Goal: Information Seeking & Learning: Check status

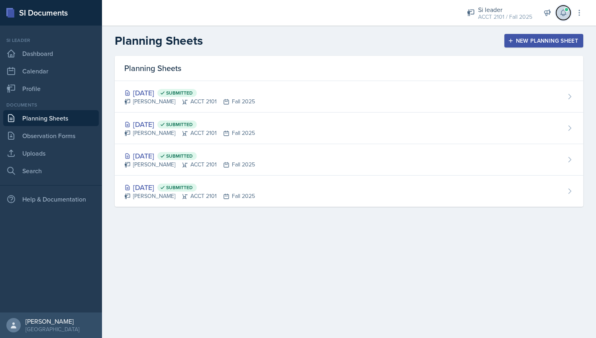
click at [567, 11] on span at bounding box center [566, 9] width 5 height 5
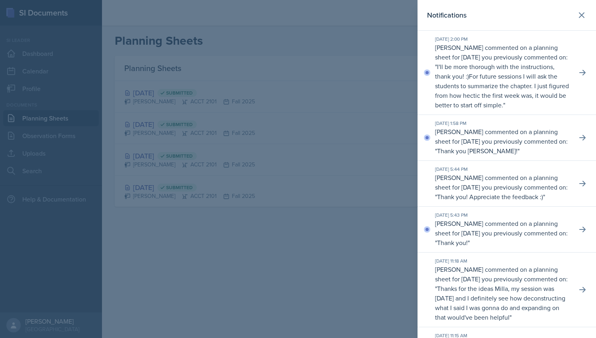
scroll to position [0, 0]
click at [579, 74] on icon at bounding box center [583, 72] width 8 height 8
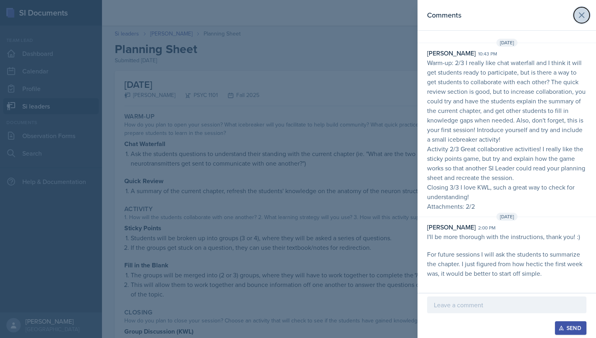
click at [582, 11] on icon at bounding box center [582, 15] width 10 height 10
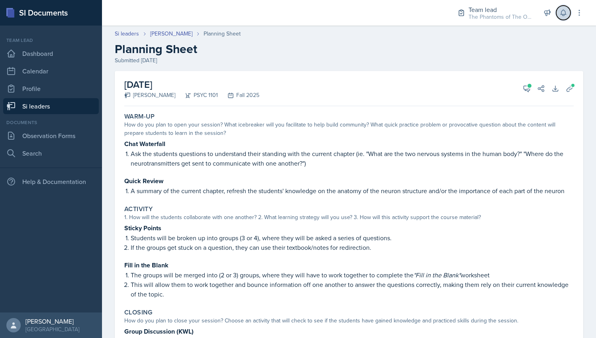
click at [566, 16] on icon at bounding box center [564, 13] width 8 height 8
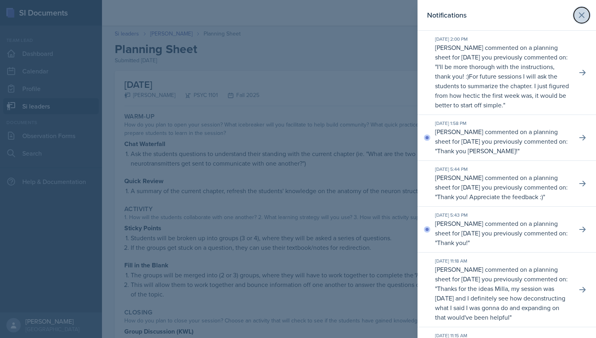
click at [578, 16] on icon at bounding box center [582, 15] width 10 height 10
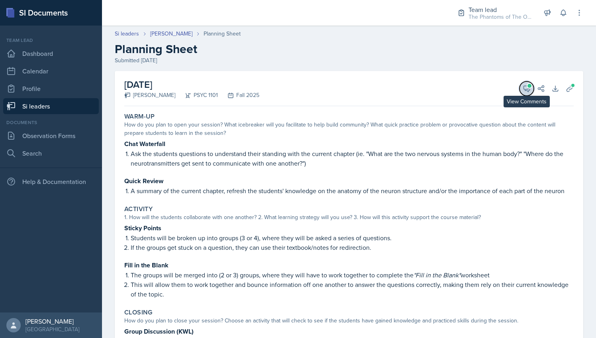
click at [520, 86] on button "View Comments" at bounding box center [527, 88] width 14 height 14
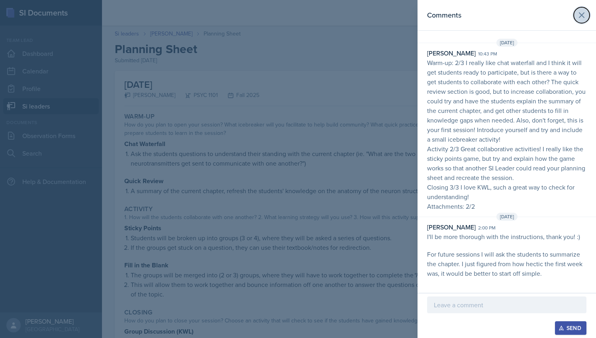
click at [583, 16] on icon at bounding box center [582, 15] width 5 height 5
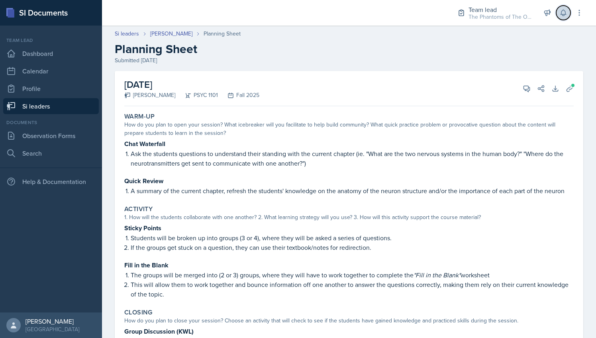
click at [565, 10] on icon at bounding box center [564, 13] width 8 height 8
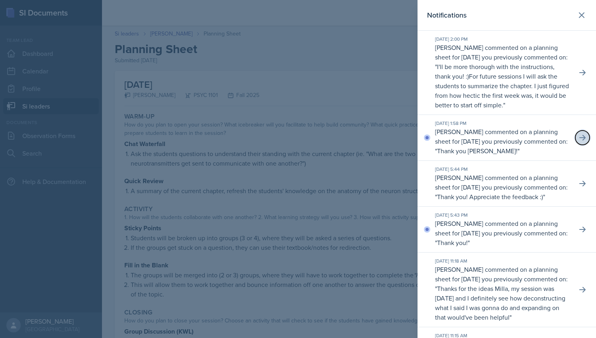
click at [579, 141] on icon at bounding box center [583, 138] width 8 height 8
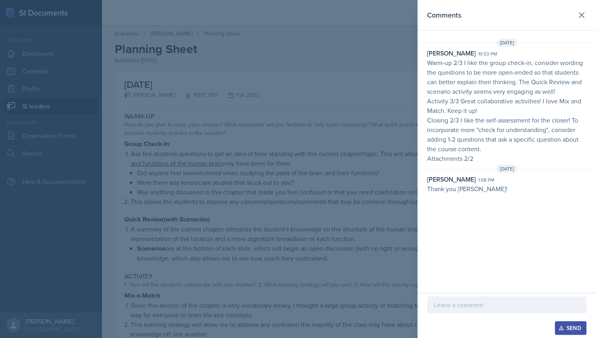
click at [490, 220] on div "Comments Aug 25th, 2025 Milla Eldridge 10:53 pm Warm-up 2/3 I like the group ch…" at bounding box center [507, 146] width 179 height 293
click at [375, 98] on div at bounding box center [298, 169] width 596 height 338
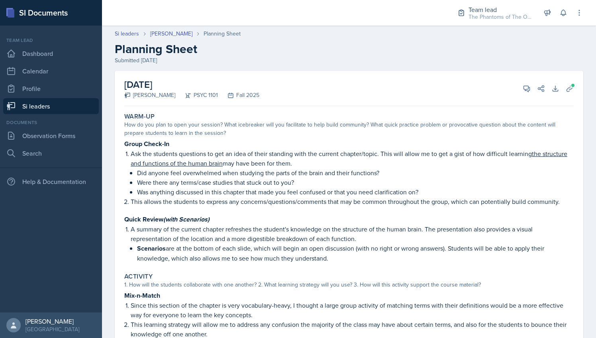
scroll to position [0, 0]
click at [495, 22] on div "Team lead The Phantoms of The Opera / Fall 2025" at bounding box center [495, 12] width 84 height 21
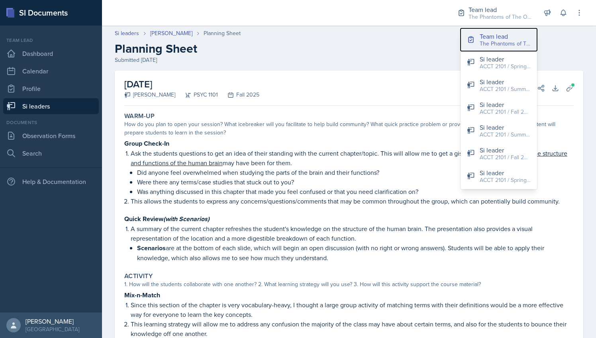
click at [494, 29] on button "Team lead The Phantoms of The Opera / Fall 2025" at bounding box center [499, 39] width 77 height 23
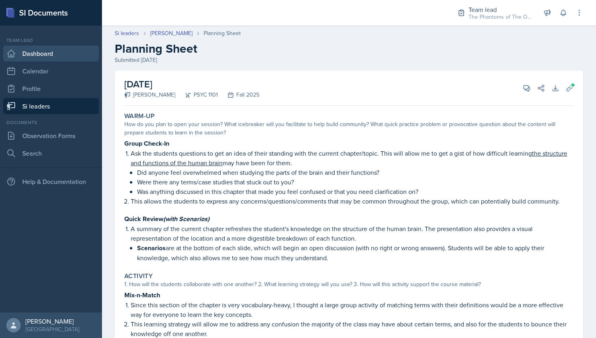
click at [54, 53] on link "Dashboard" at bounding box center [51, 53] width 96 height 16
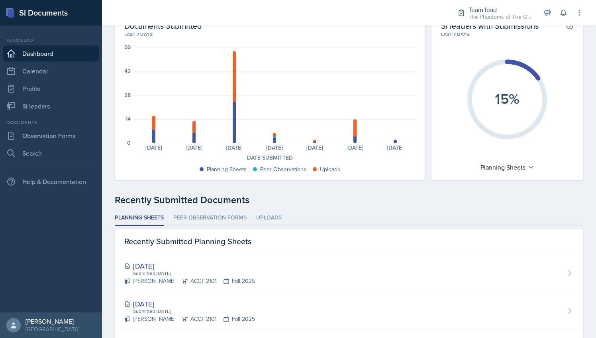
scroll to position [42, 0]
click at [514, 171] on div "Planning Sheets" at bounding box center [508, 166] width 62 height 13
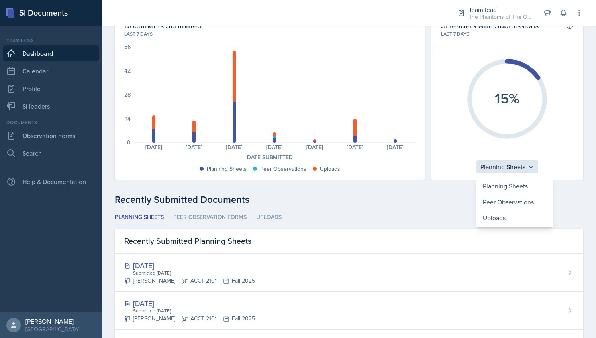
click at [514, 171] on div "Planning Sheets" at bounding box center [508, 166] width 62 height 13
click at [444, 204] on div "Recently Submitted Documents" at bounding box center [349, 199] width 469 height 14
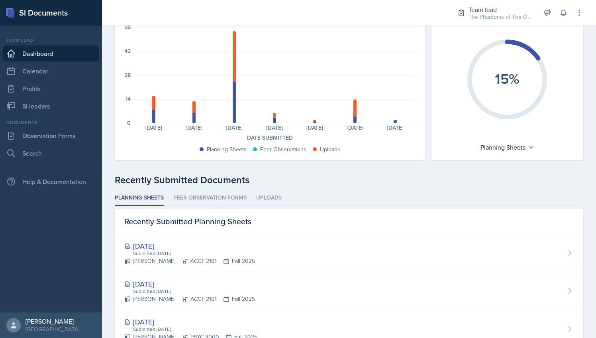
scroll to position [61, 0]
click at [483, 22] on div "Team lead The Phantoms of The Opera / Fall 2025" at bounding box center [495, 12] width 84 height 21
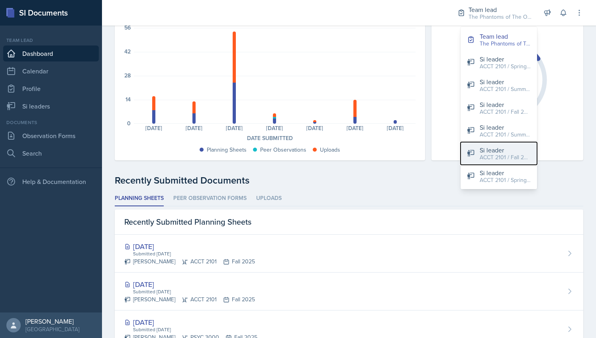
click at [495, 151] on div "Si leader" at bounding box center [505, 150] width 51 height 10
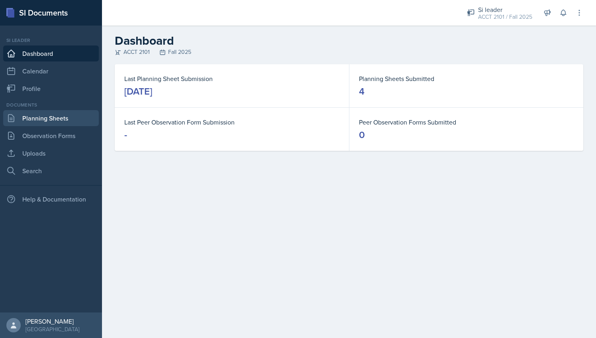
click at [77, 111] on link "Planning Sheets" at bounding box center [51, 118] width 96 height 16
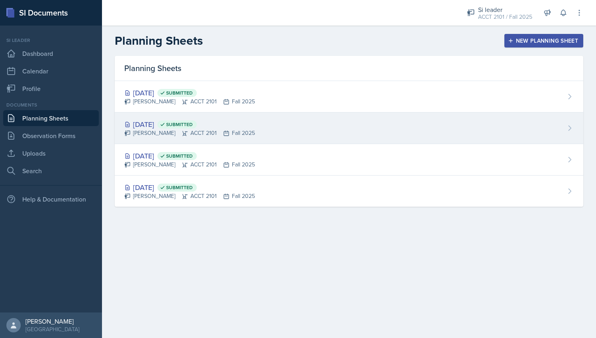
click at [261, 126] on div "Sep 2nd, 2025 Submitted Milla Eldridge ACCT 2101 Fall 2025" at bounding box center [349, 127] width 469 height 31
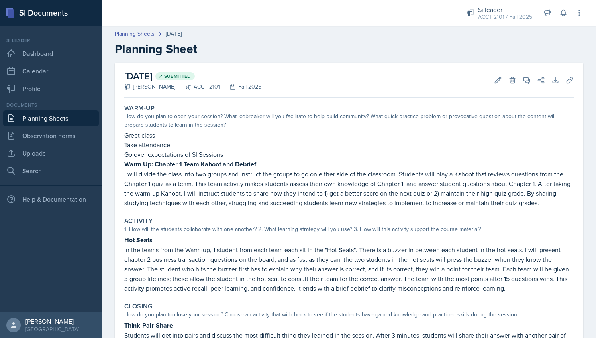
click at [137, 26] on header "Planning Sheets Sep 2nd, 2025 Planning Sheet" at bounding box center [349, 43] width 494 height 43
click at [143, 32] on link "Planning Sheets" at bounding box center [135, 33] width 40 height 8
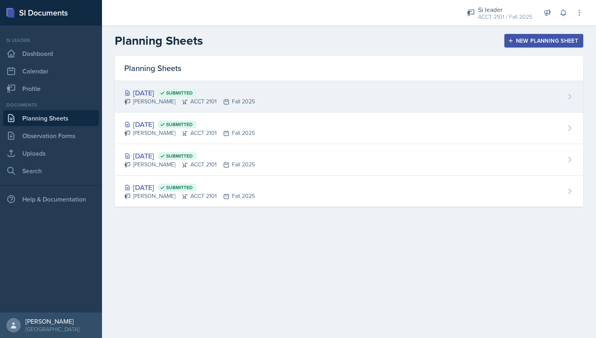
click at [196, 102] on div "Milla Eldridge ACCT 2101 Fall 2025" at bounding box center [189, 101] width 131 height 8
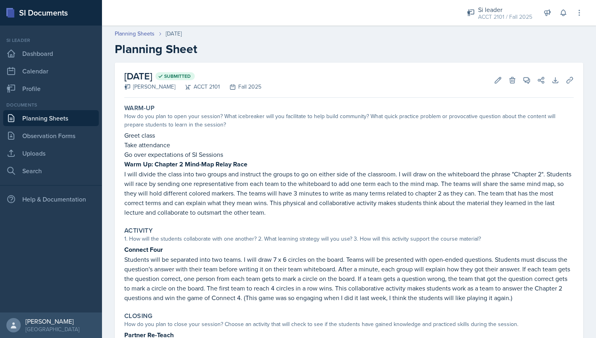
click at [142, 27] on header "Planning Sheets Sep 4th, 2025 Planning Sheet" at bounding box center [349, 43] width 494 height 43
click at [146, 33] on link "Planning Sheets" at bounding box center [135, 33] width 40 height 8
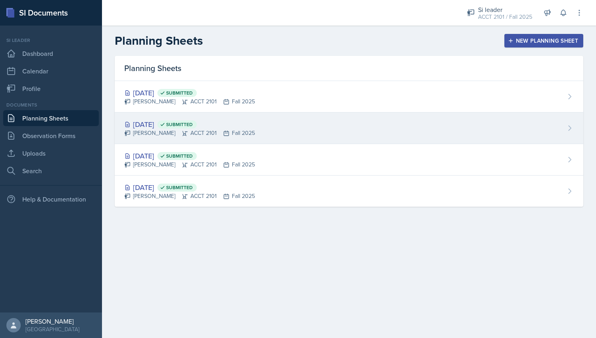
click at [169, 124] on div "Sep 2nd, 2025 Submitted" at bounding box center [189, 124] width 131 height 11
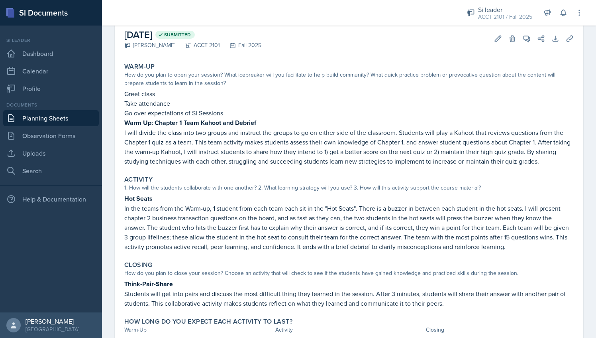
scroll to position [80, 0]
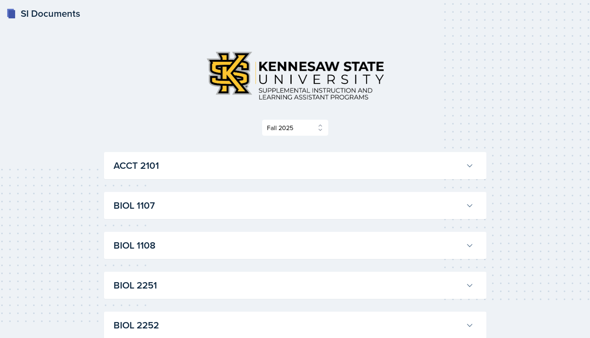
select select "2bed604d-1099-4043-b1bc-2365e8740244"
click at [277, 160] on h3 "ACCT 2101" at bounding box center [288, 165] width 349 height 14
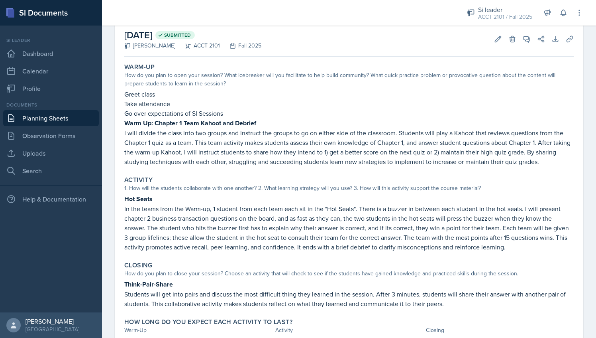
scroll to position [42, 0]
click at [494, 15] on div "ACCT 2101 / Fall 2025" at bounding box center [505, 17] width 54 height 8
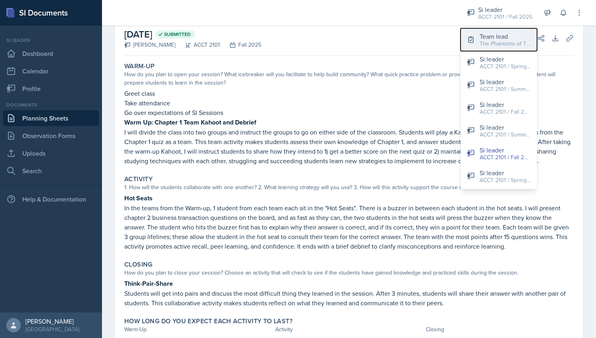
click at [489, 40] on div "The Phantoms of The Opera / Fall 2025" at bounding box center [505, 43] width 51 height 8
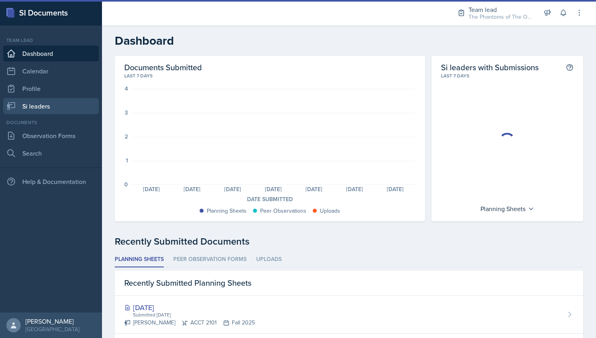
click at [57, 102] on link "Si leaders" at bounding box center [51, 106] width 96 height 16
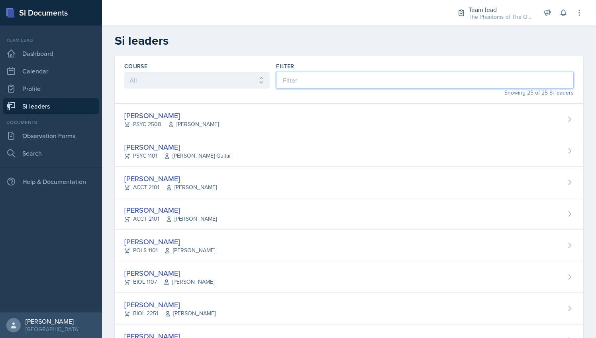
click at [309, 81] on input at bounding box center [425, 80] width 298 height 17
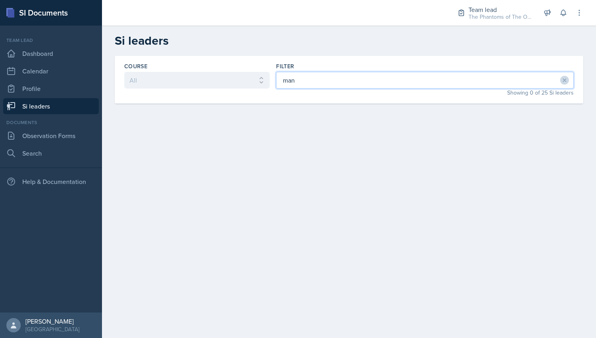
type input "man"
click at [564, 79] on icon at bounding box center [565, 80] width 6 height 6
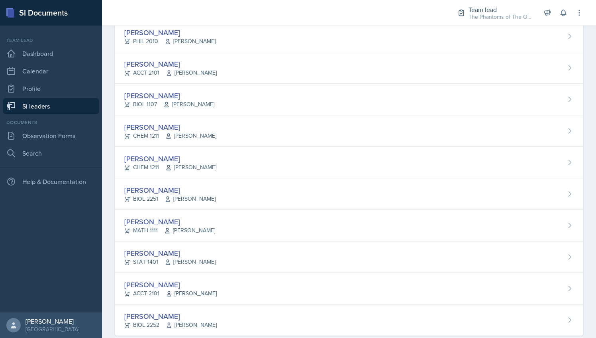
scroll to position [568, 0]
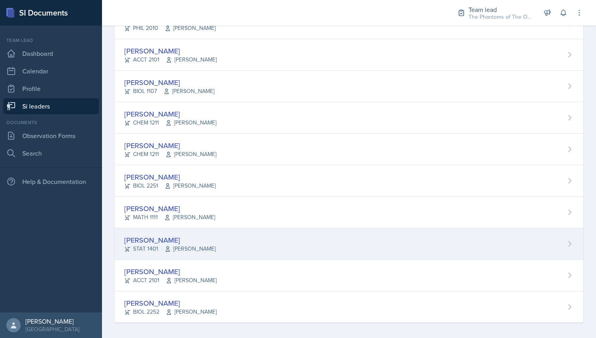
click at [181, 240] on div "[PERSON_NAME]" at bounding box center [169, 239] width 91 height 11
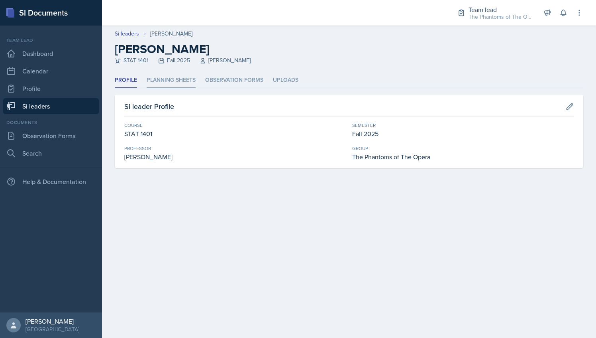
click at [180, 75] on li "Planning Sheets" at bounding box center [171, 81] width 49 height 16
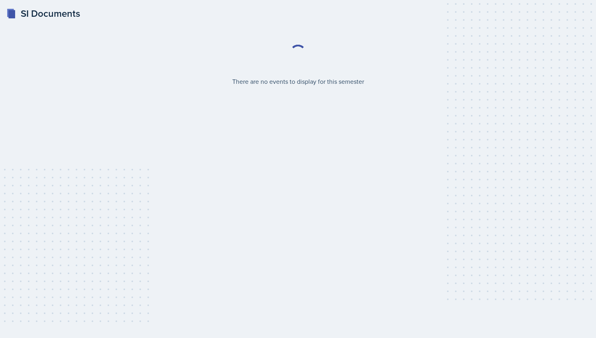
select select "2bed604d-1099-4043-b1bc-2365e8740244"
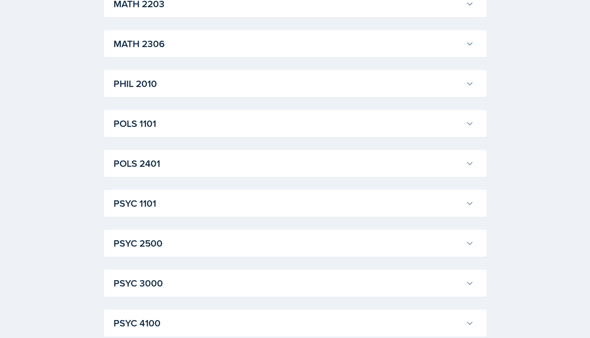
scroll to position [1088, 0]
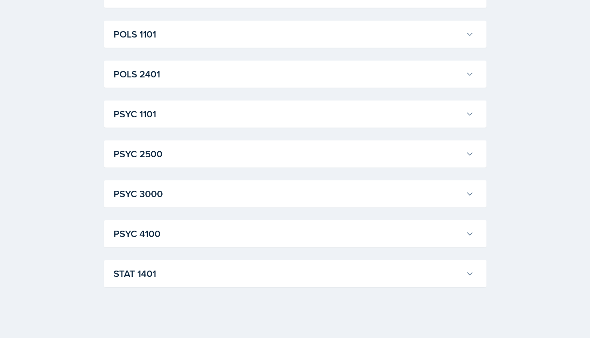
click at [173, 273] on h3 "STAT 1401" at bounding box center [288, 273] width 349 height 14
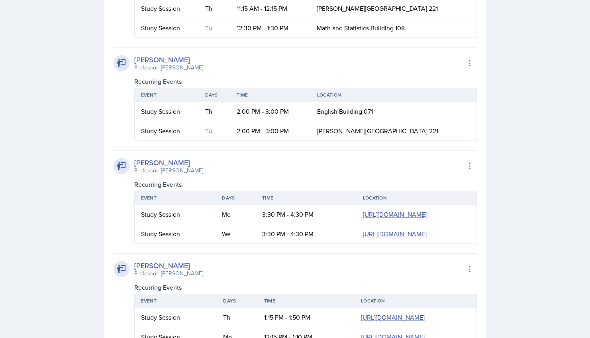
scroll to position [1934, 0]
